Goal: Transaction & Acquisition: Subscribe to service/newsletter

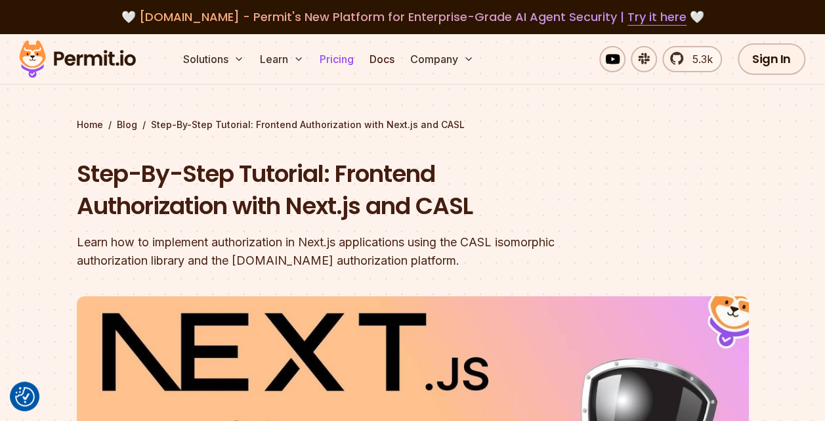
click at [337, 67] on link "Pricing" at bounding box center [336, 59] width 45 height 26
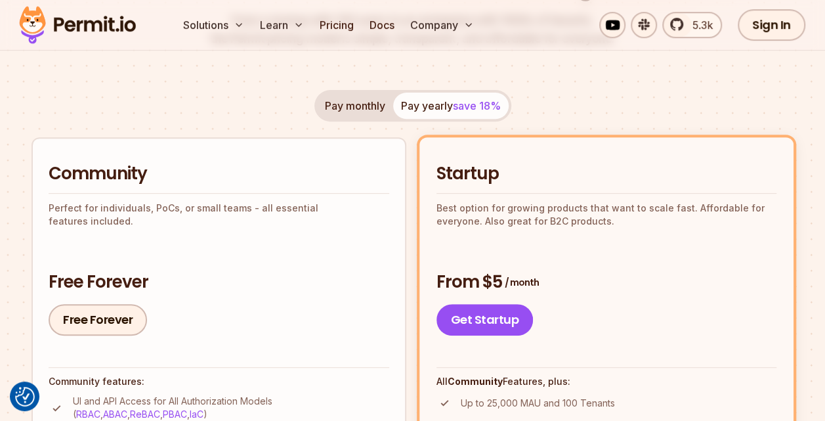
scroll to position [249, 0]
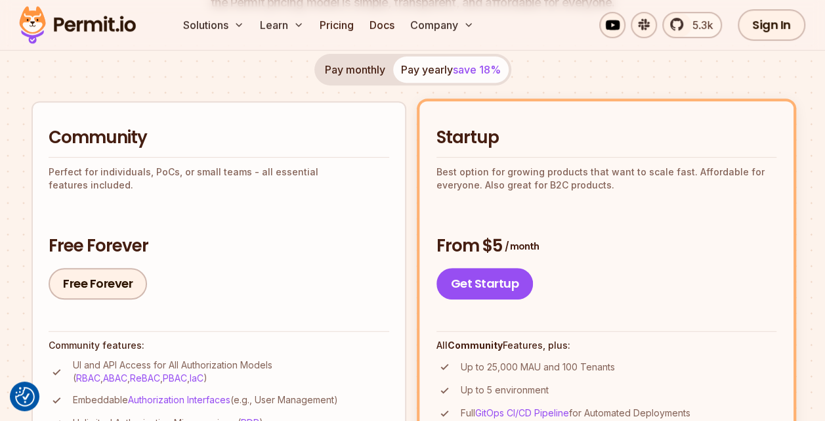
click at [324, 301] on li "Community Perfect for individuals, PoCs, or small teams - all essential feature…" at bounding box center [219, 301] width 375 height 401
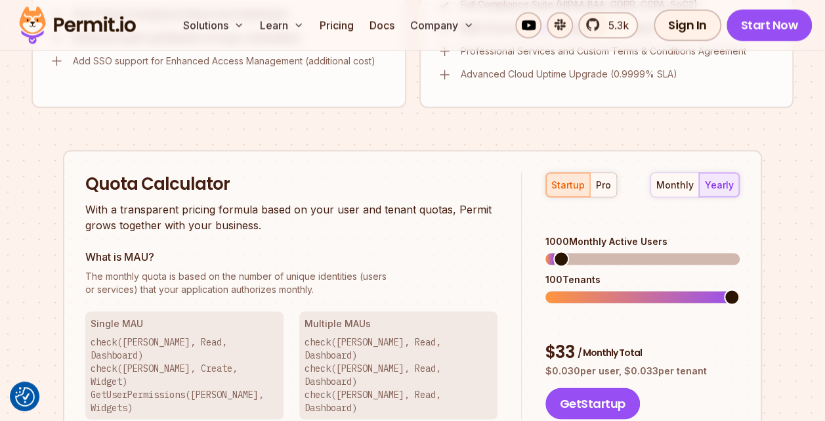
scroll to position [1094, 0]
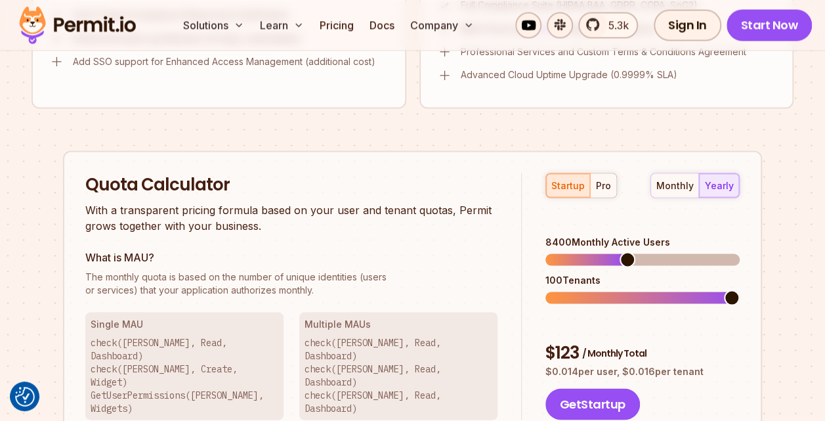
click at [626, 253] on span at bounding box center [642, 259] width 194 height 12
click at [682, 253] on span at bounding box center [642, 259] width 194 height 12
click at [730, 253] on span at bounding box center [642, 259] width 194 height 12
click at [740, 251] on span at bounding box center [732, 259] width 16 height 16
click at [671, 188] on div "monthly" at bounding box center [674, 185] width 37 height 13
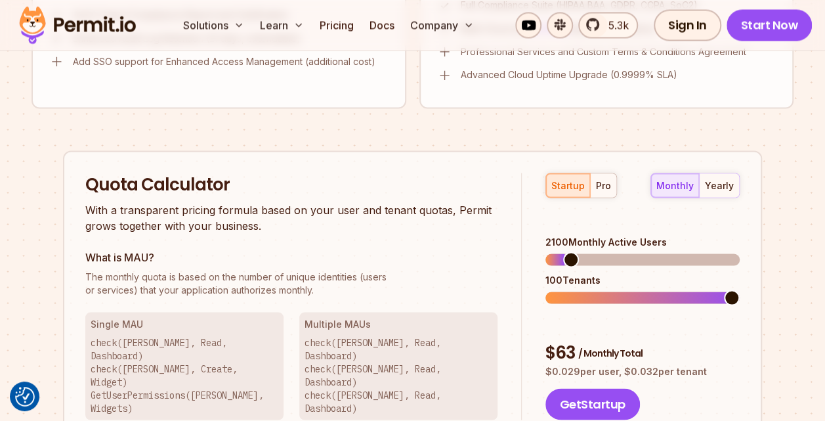
click at [564, 253] on span at bounding box center [555, 259] width 20 height 12
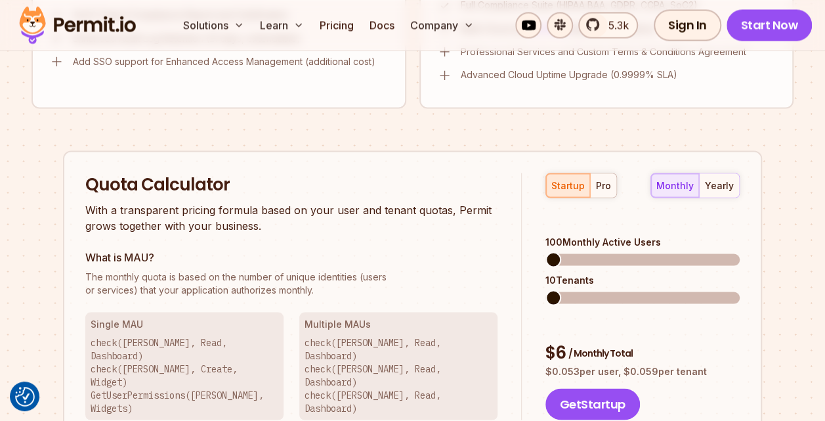
click at [545, 251] on span at bounding box center [553, 259] width 16 height 16
click at [572, 294] on span at bounding box center [573, 297] width 16 height 16
click at [711, 186] on div "yearly" at bounding box center [719, 185] width 29 height 13
click at [608, 179] on div "pro" at bounding box center [603, 185] width 15 height 13
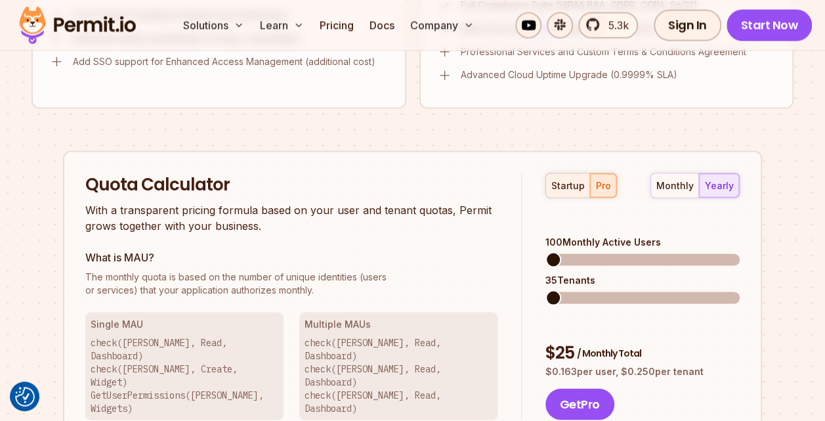
click at [580, 185] on div "startup" at bounding box center [567, 185] width 33 height 13
click at [593, 183] on button "pro" at bounding box center [603, 185] width 26 height 24
click at [557, 194] on button "startup" at bounding box center [568, 185] width 44 height 24
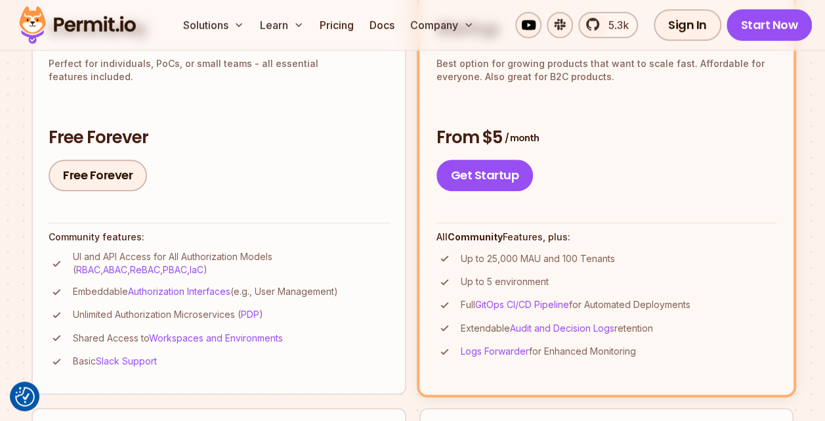
scroll to position [0, 0]
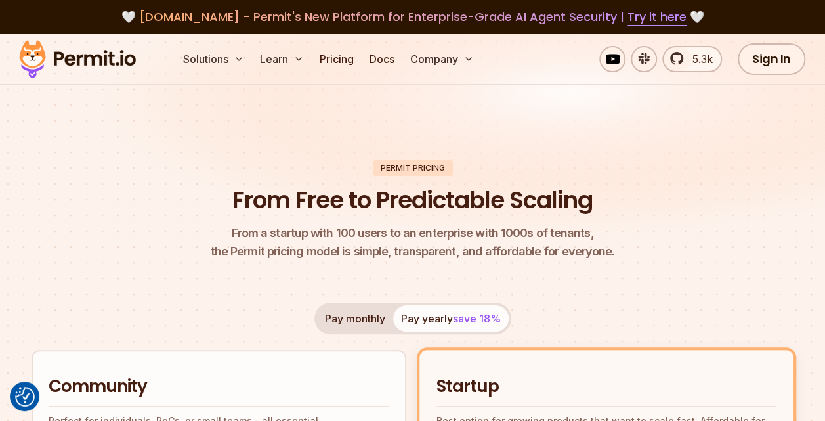
click at [585, 131] on img at bounding box center [412, 144] width 825 height 220
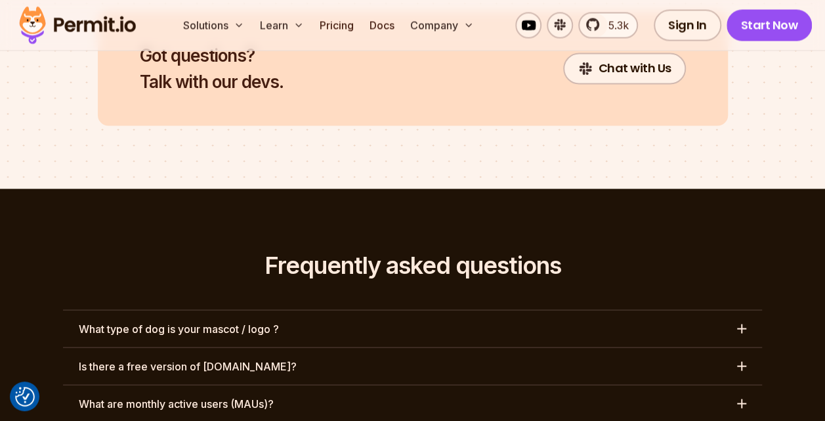
scroll to position [6078, 0]
